Goal: Information Seeking & Learning: Learn about a topic

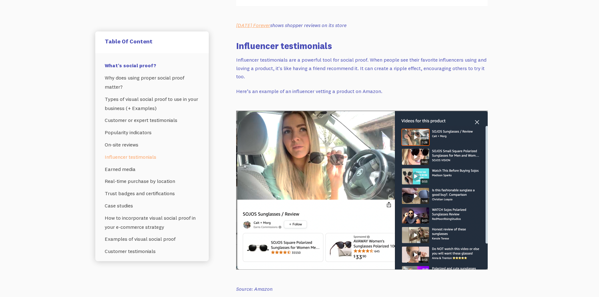
scroll to position [1791, 0]
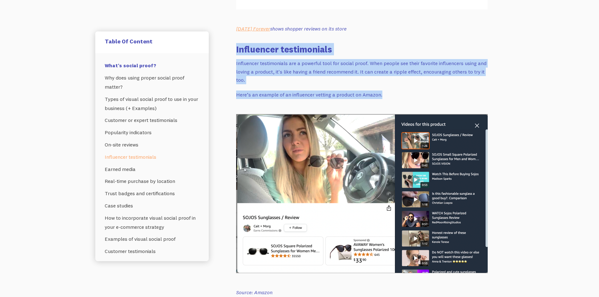
drag, startPoint x: 233, startPoint y: 42, endPoint x: 395, endPoint y: 93, distance: 170.1
copy div "Influencer testimonials Influencer testimonials are a powerful tool for social …"
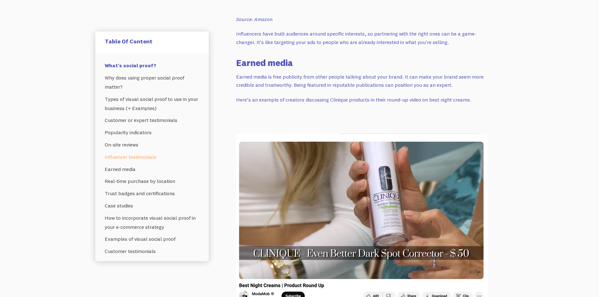
scroll to position [2074, 0]
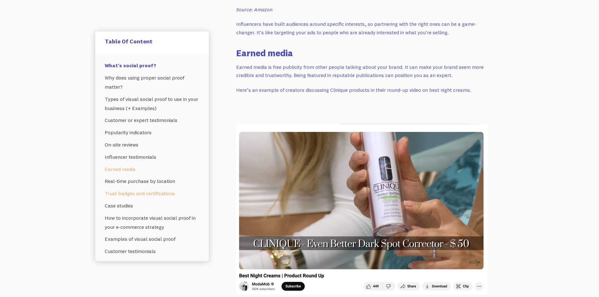
click at [163, 195] on link "Trust badges and certifications" at bounding box center [152, 193] width 95 height 12
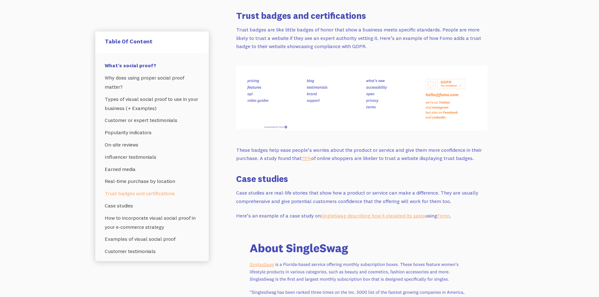
scroll to position [2632, 0]
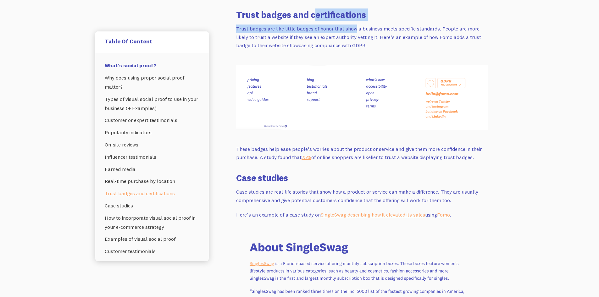
drag, startPoint x: 313, startPoint y: 6, endPoint x: 355, endPoint y: 15, distance: 42.9
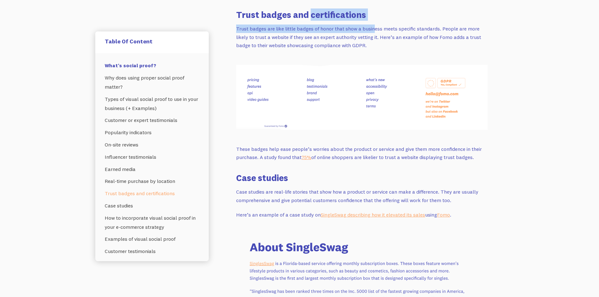
drag, startPoint x: 371, startPoint y: 14, endPoint x: 310, endPoint y: 9, distance: 61.9
click at [311, 9] on h3 "Trust badges and certifications" at bounding box center [361, 14] width 251 height 12
click at [309, 8] on h3 "Trust badges and certifications" at bounding box center [361, 14] width 251 height 12
drag, startPoint x: 362, startPoint y: 8, endPoint x: 310, endPoint y: 8, distance: 52.5
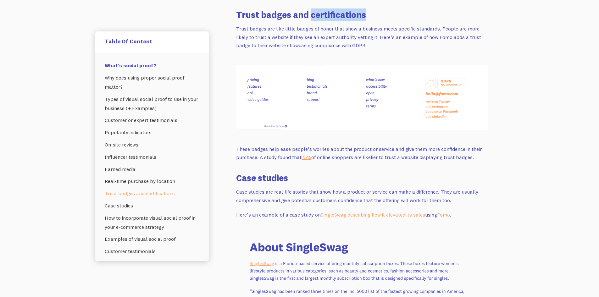
click at [310, 8] on h3 "Trust badges and certifications" at bounding box center [361, 14] width 251 height 12
copy h3 "certifications"
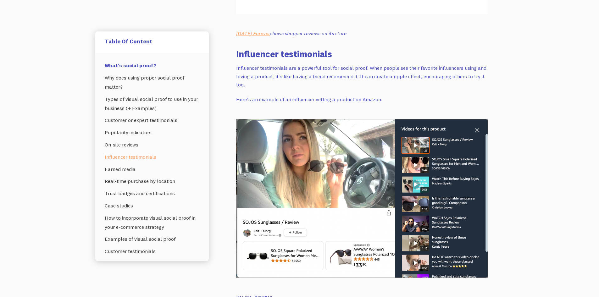
scroll to position [1783, 0]
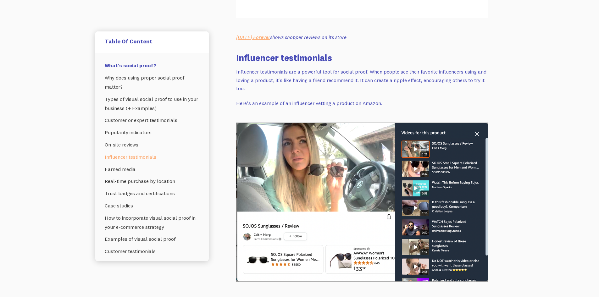
click at [240, 68] on p "Influencer testimonials are a powerful tool for social proof. When people see t…" at bounding box center [361, 80] width 251 height 25
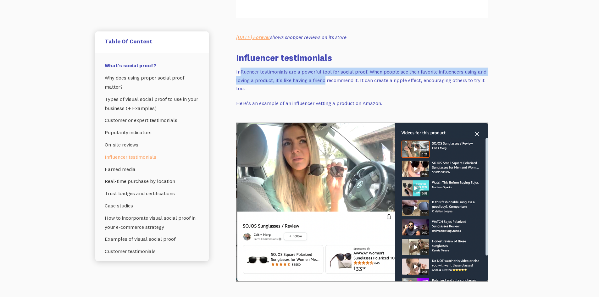
drag, startPoint x: 239, startPoint y: 62, endPoint x: 325, endPoint y: 72, distance: 86.0
click at [325, 72] on p "Influencer testimonials are a powerful tool for social proof. When people see t…" at bounding box center [361, 80] width 251 height 25
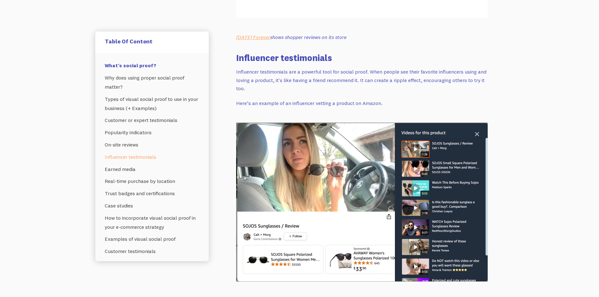
drag, startPoint x: 235, startPoint y: 63, endPoint x: 491, endPoint y: 77, distance: 256.2
copy p "Influencer testimonials are a powerful tool for social proof. When people see t…"
click at [430, 76] on p "Influencer testimonials are a powerful tool for social proof. When people see t…" at bounding box center [361, 80] width 251 height 25
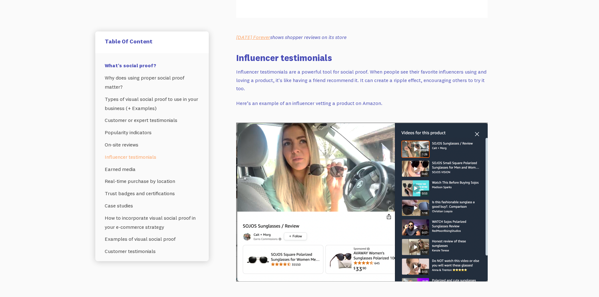
drag, startPoint x: 424, startPoint y: 72, endPoint x: 495, endPoint y: 76, distance: 71.8
click at [274, 73] on p "Influencer testimonials are a powerful tool for social proof. When people see t…" at bounding box center [361, 80] width 251 height 25
drag, startPoint x: 314, startPoint y: 72, endPoint x: 358, endPoint y: 75, distance: 44.1
click at [358, 75] on p "Influencer testimonials are a powerful tool for social proof. When people see t…" at bounding box center [361, 80] width 251 height 25
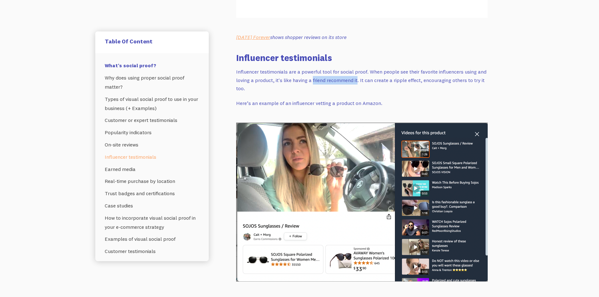
copy p "friend recommend it"
